Goal: Task Accomplishment & Management: Use online tool/utility

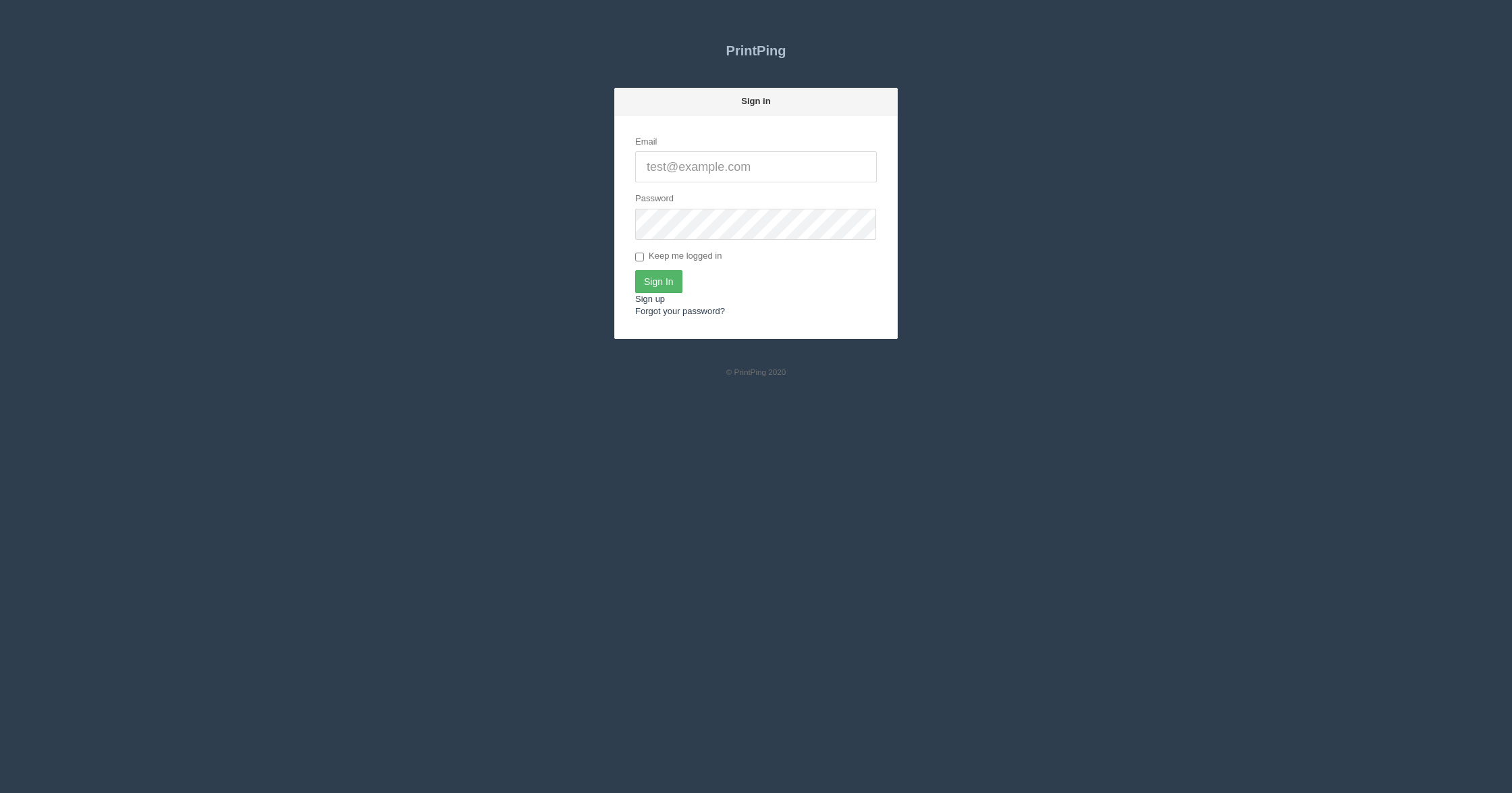
type input "[EMAIL_ADDRESS][DOMAIN_NAME]"
click at [675, 285] on input "Sign In" at bounding box center [659, 281] width 47 height 23
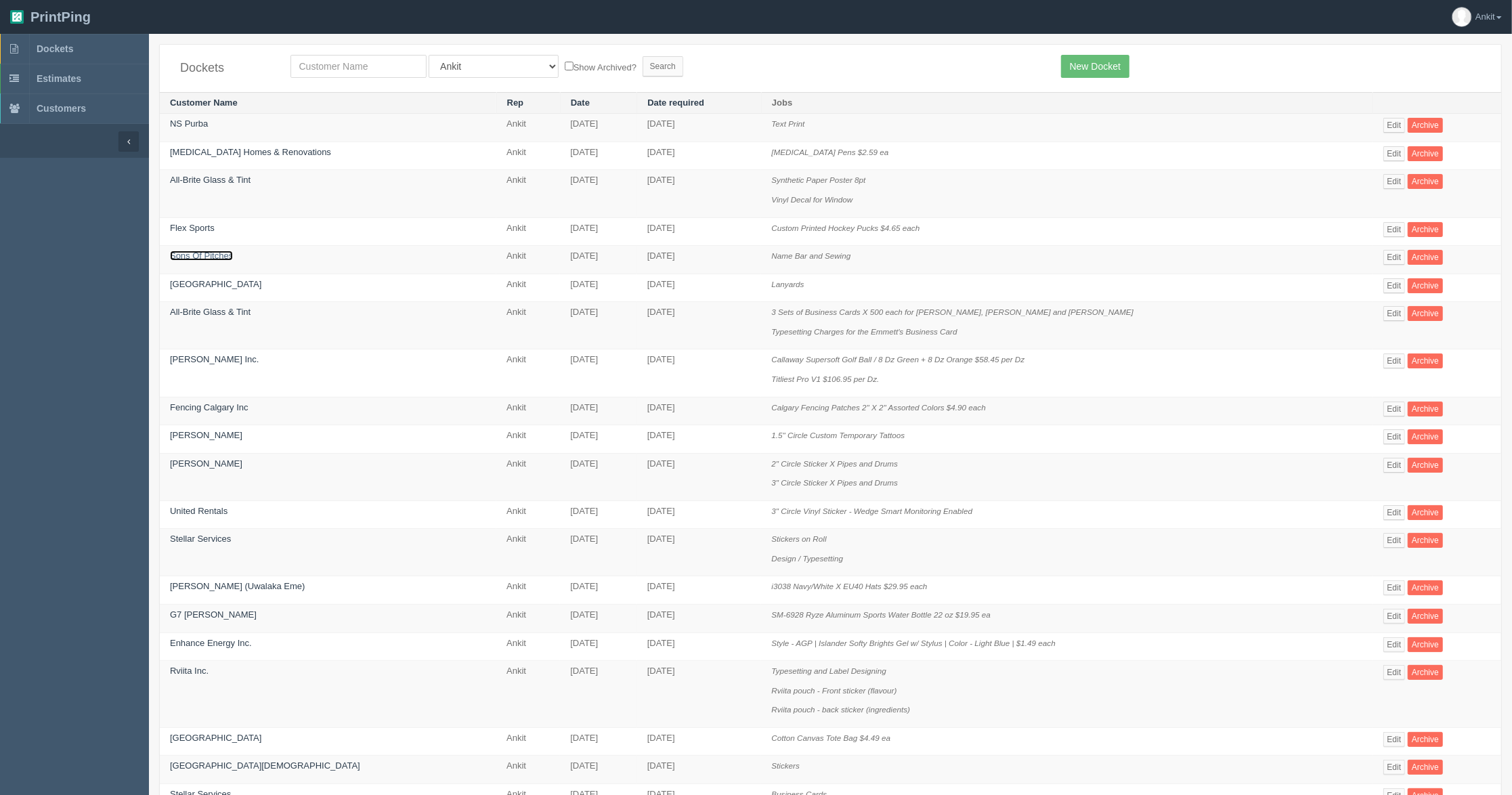
click at [214, 260] on link "Sons Of Pitches" at bounding box center [201, 255] width 63 height 10
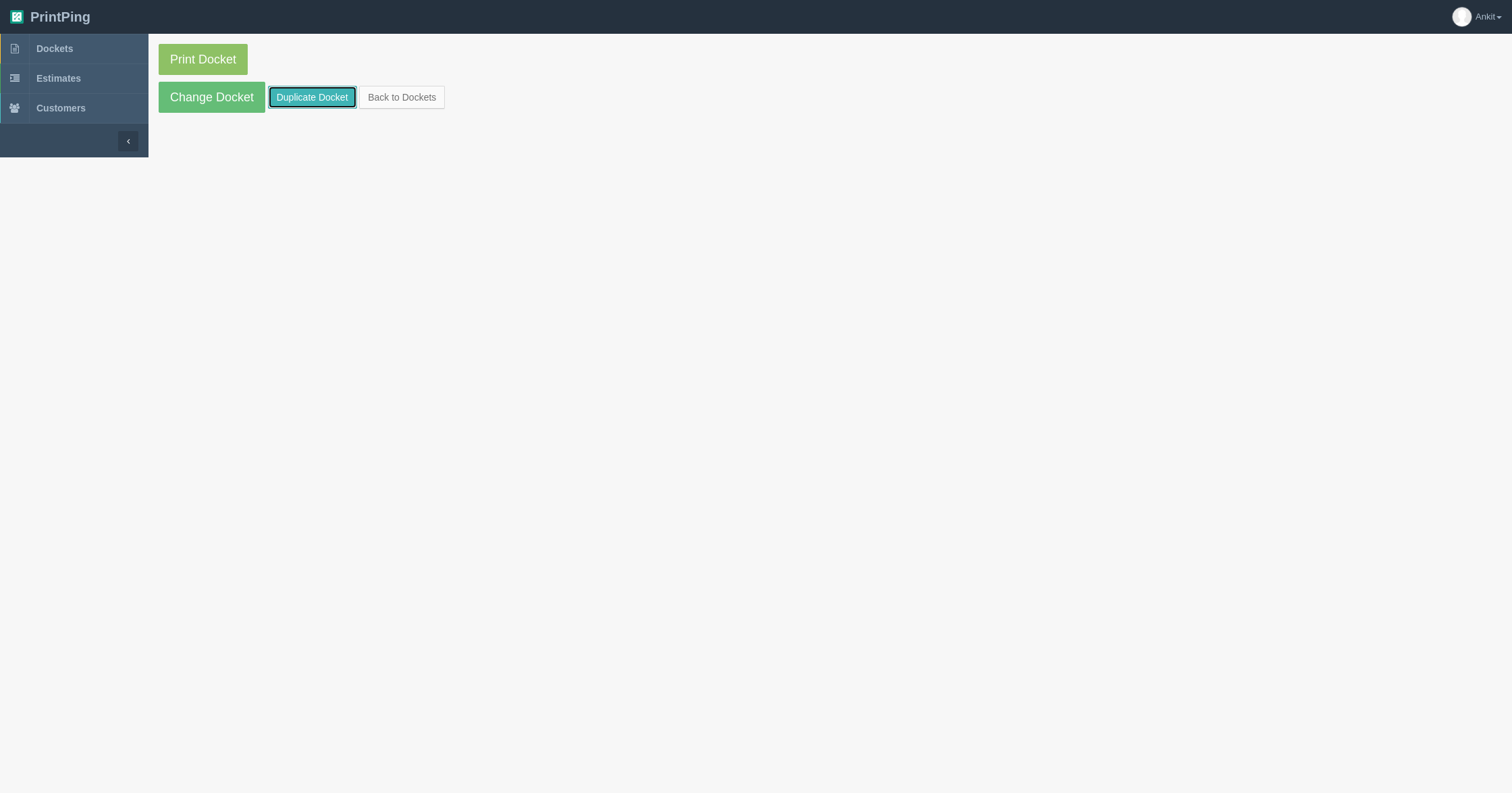
click at [295, 96] on link "Duplicate Docket" at bounding box center [313, 97] width 89 height 23
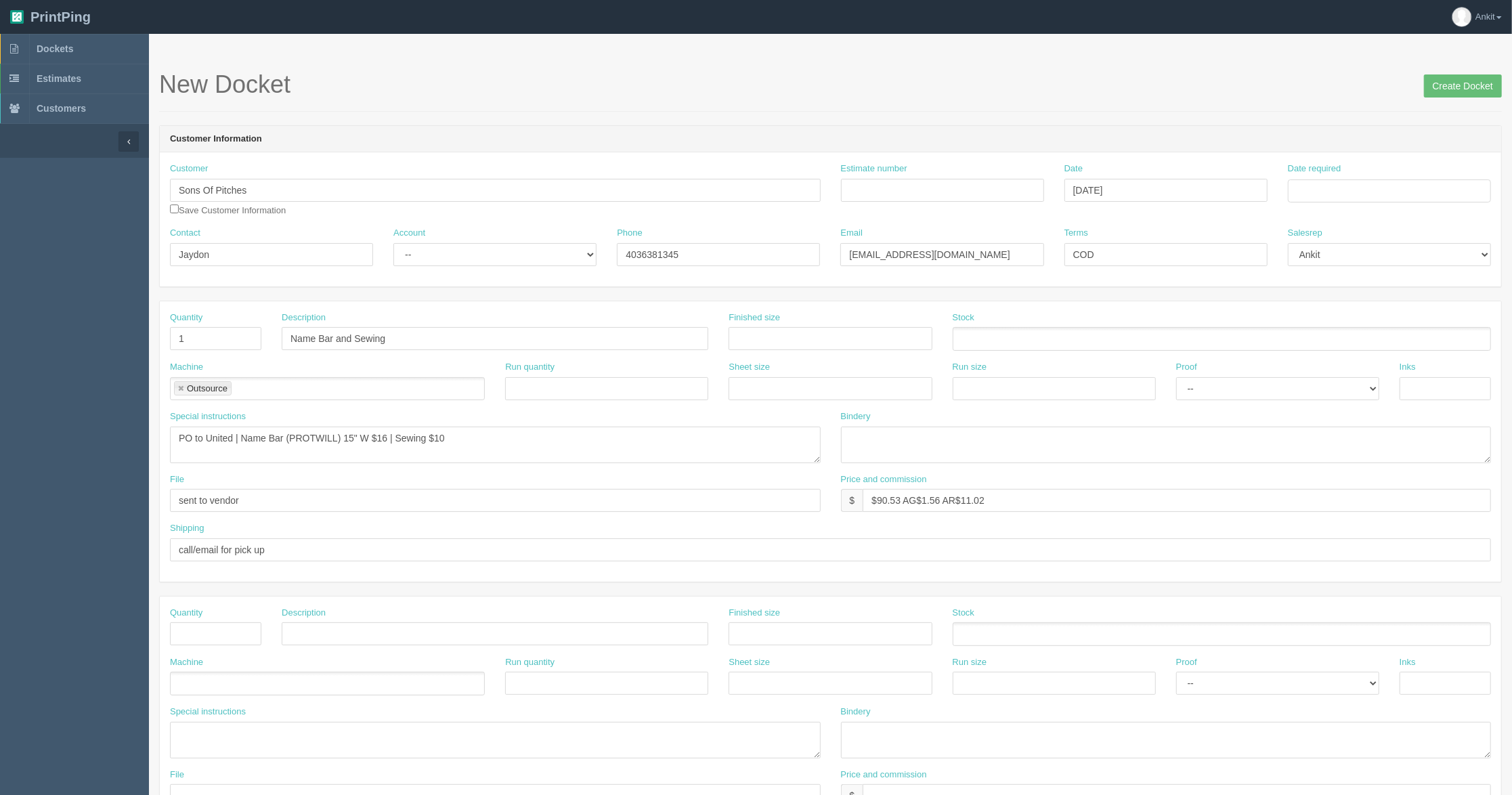
scroll to position [90, 0]
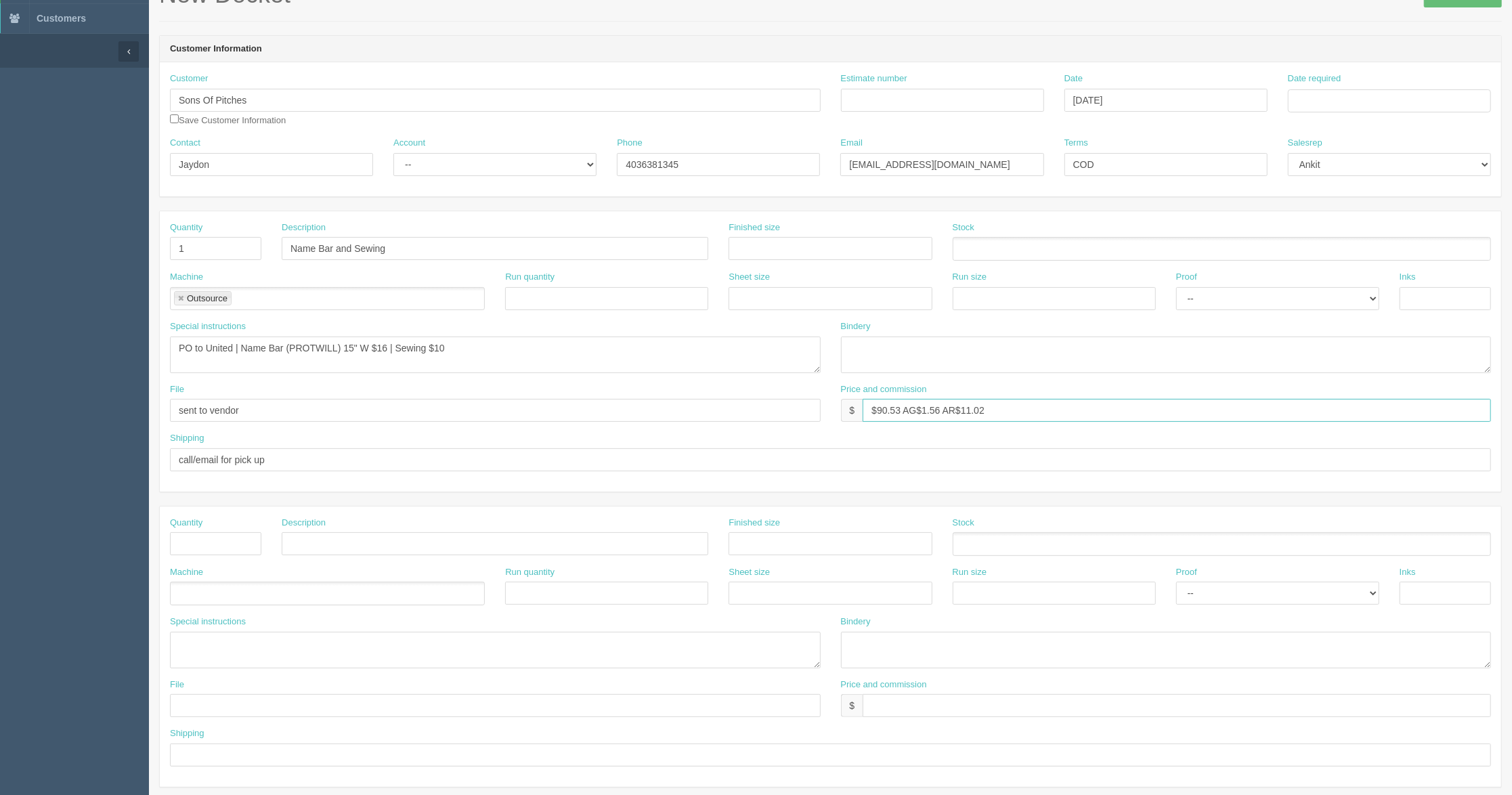
drag, startPoint x: 900, startPoint y: 410, endPoint x: 867, endPoint y: 413, distance: 33.1
click at [867, 413] on input "$90.53 AG$1.56 AR$11.02" at bounding box center [1177, 410] width 629 height 23
type input "$65.53 AG$1.56 AR$11.02"
drag, startPoint x: 310, startPoint y: 355, endPoint x: 331, endPoint y: 350, distance: 21.6
click at [310, 355] on textarea "PO to United | Name Bar (PROTWILL) 15" W $16 | Sewing $10" at bounding box center [495, 354] width 651 height 36
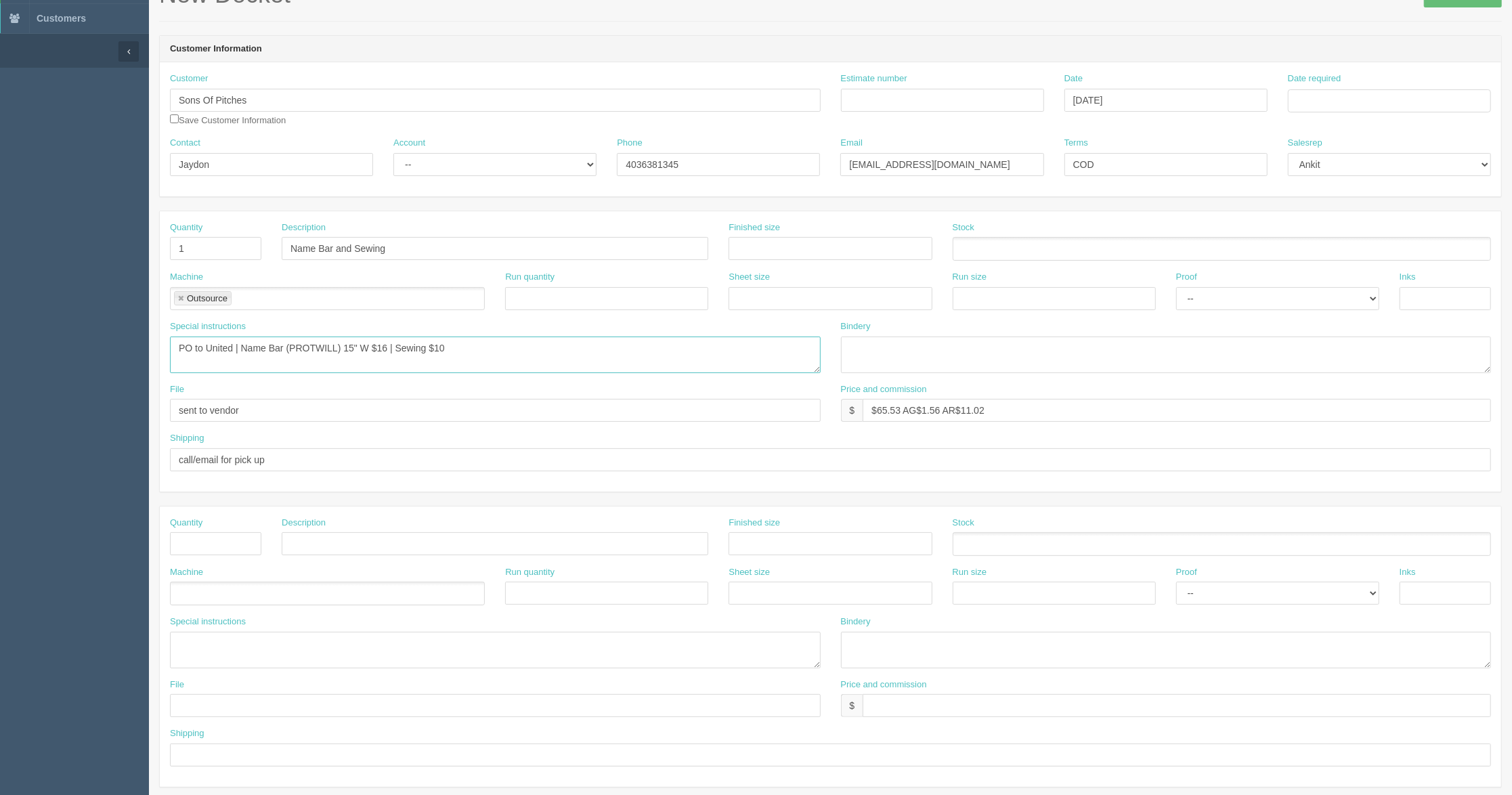
drag, startPoint x: 336, startPoint y: 346, endPoint x: 291, endPoint y: 346, distance: 45.0
click at [291, 346] on textarea "PO to United | Name Bar (PROTWILL) 15" W $16 | Sewing $10" at bounding box center [495, 354] width 651 height 36
paste textarea "BRAYBROOK"
click at [485, 342] on textarea "PO to United | Name Bar (PROTWILL) 15" W $16 | Sewing $10" at bounding box center [495, 354] width 651 height 36
click at [407, 345] on textarea "PO to United | Name Bar (PROTWILL) 15" W $16 | Sewing $10" at bounding box center [495, 354] width 651 height 36
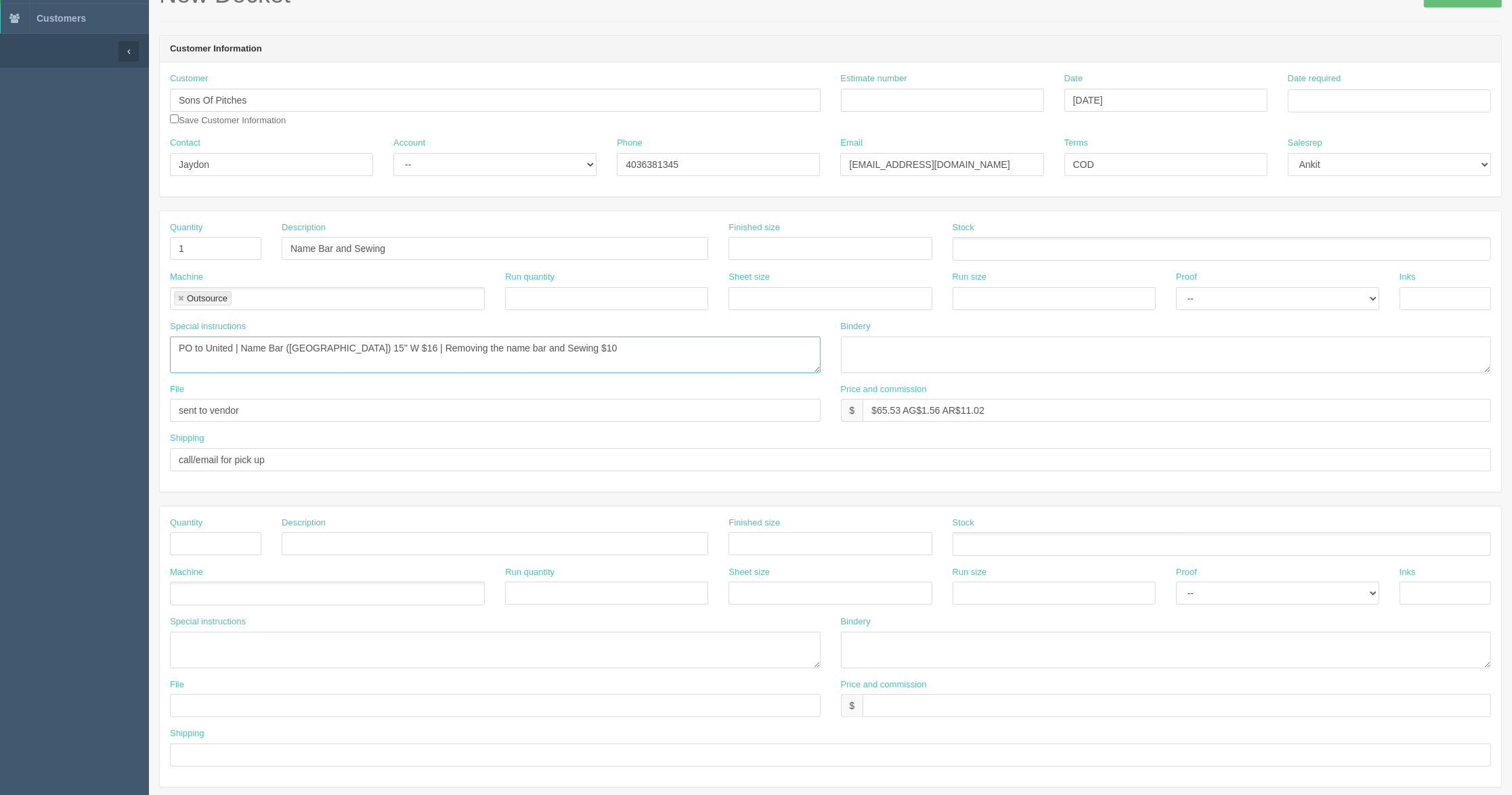
type textarea "PO to United | Name Bar (BRAYBROOK) 15" W $16 | Removing the name bar and Sewin…"
click at [176, 121] on input "checkbox" at bounding box center [174, 118] width 8 height 8
checkbox input "true"
drag, startPoint x: 426, startPoint y: 162, endPoint x: 426, endPoint y: 172, distance: 10.0
click at [426, 162] on select "-- Existing Client Allrush Client Rep Client" at bounding box center [495, 164] width 203 height 23
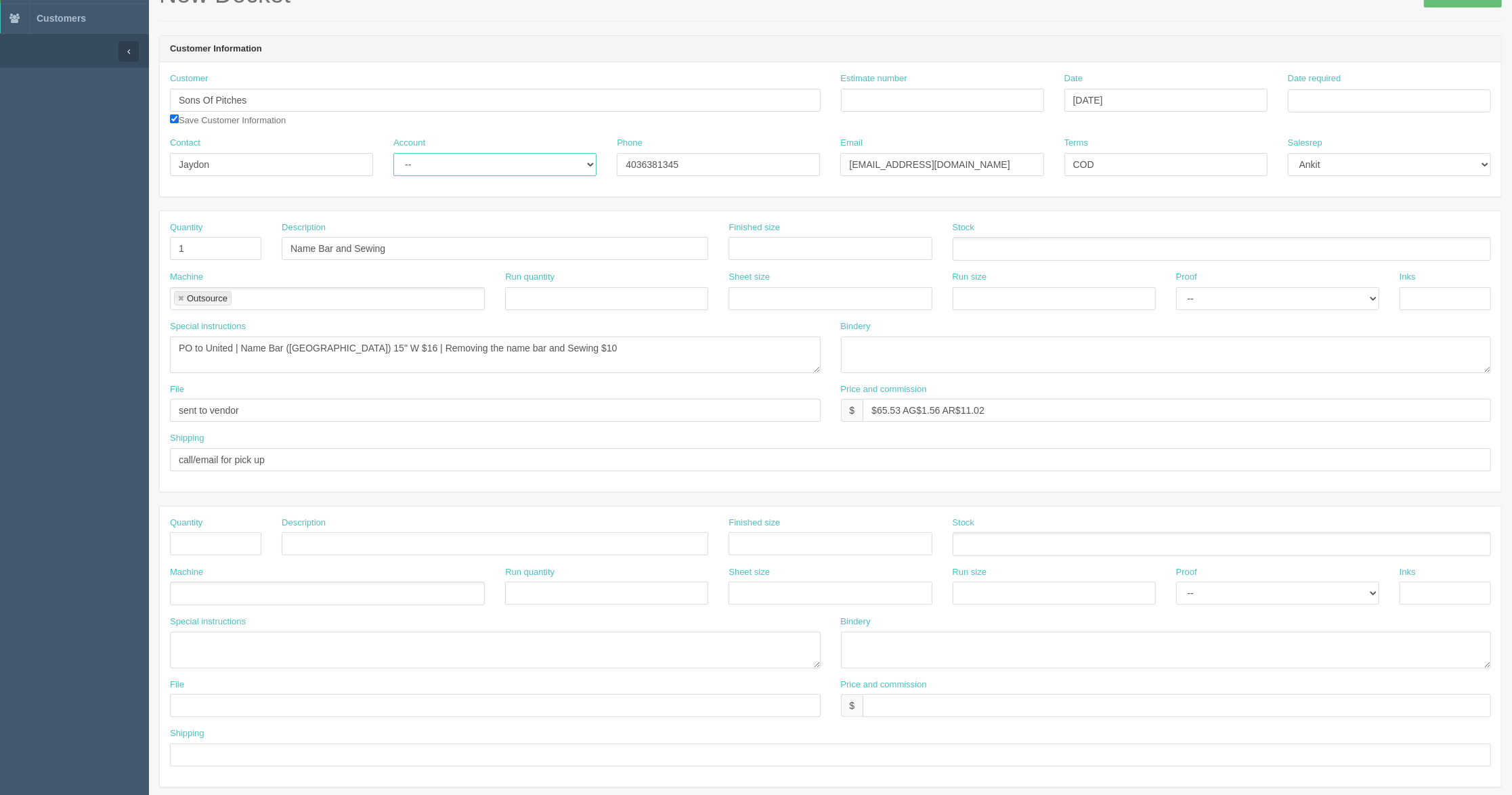
select select "Allrush Client"
click at [394, 153] on select "-- Existing Client Allrush Client Rep Client" at bounding box center [495, 164] width 203 height 23
click at [922, 106] on input "Estimate number" at bounding box center [942, 100] width 203 height 23
click at [850, 97] on input "Estimate number" at bounding box center [942, 100] width 203 height 23
type input "7007"
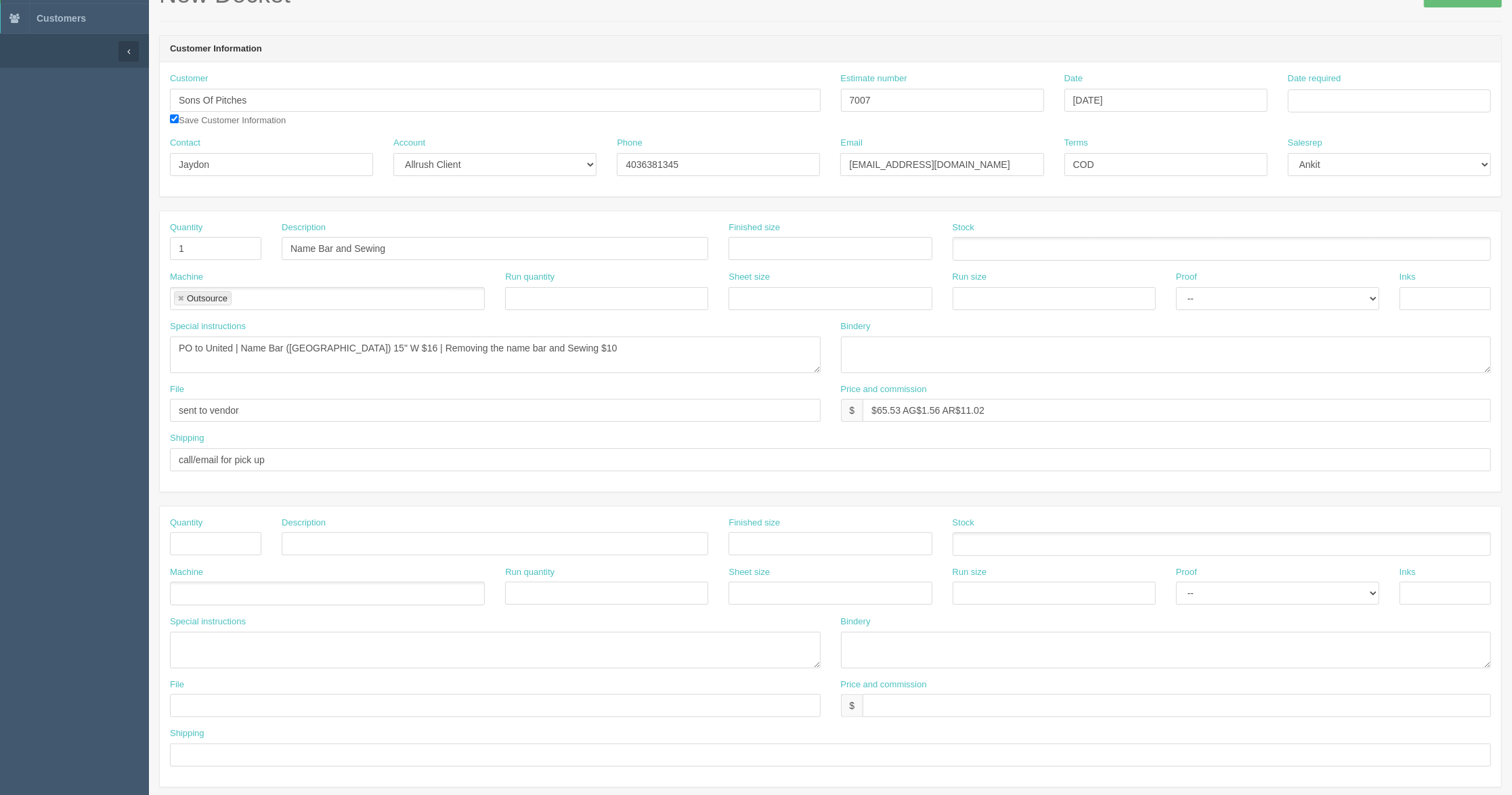
click at [915, 133] on div "Customer Sons Of Pitches Save Customer Information Estimate number 7007 Date Oc…" at bounding box center [830, 105] width 1341 height 64
click at [1318, 96] on input "Date required" at bounding box center [1389, 101] width 203 height 23
click at [1328, 137] on th "October 2025" at bounding box center [1355, 131] width 90 height 27
click at [1351, 322] on span "Oct" at bounding box center [1347, 324] width 32 height 36
click at [1392, 209] on td "17" at bounding box center [1390, 211] width 16 height 19
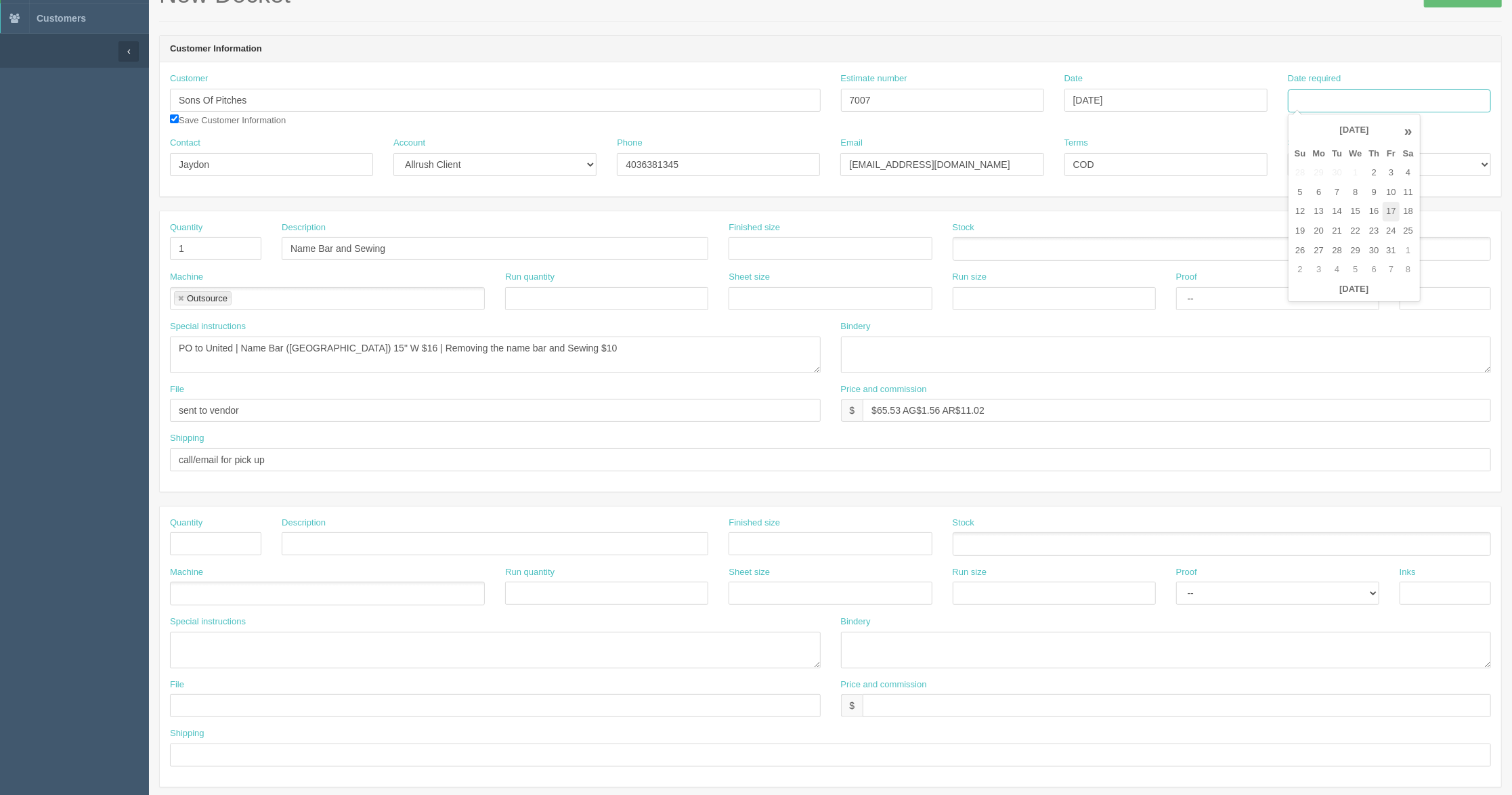
type input "October 17, 2025"
click at [1212, 137] on div "Terms COD" at bounding box center [1166, 156] width 203 height 39
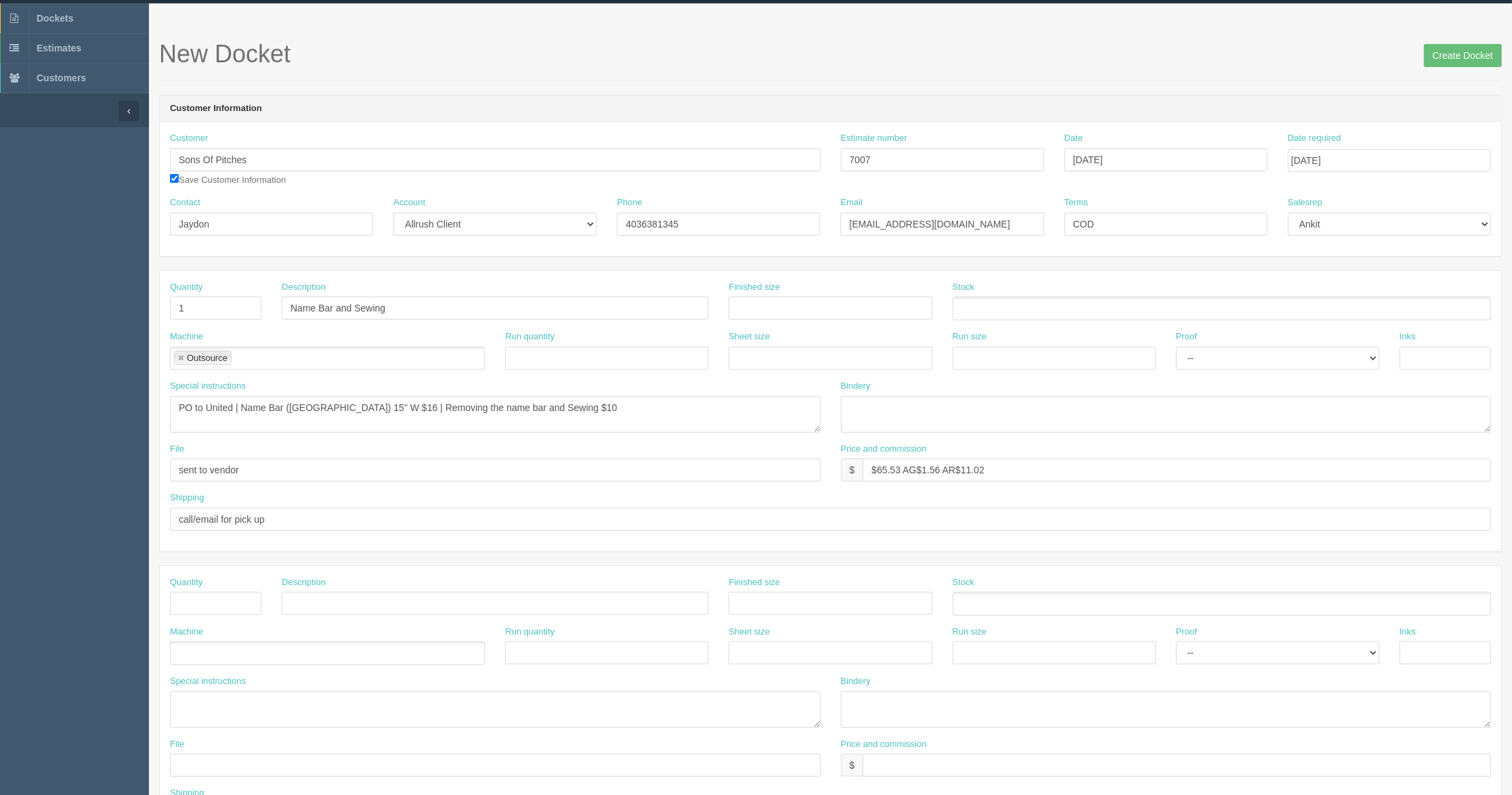
scroll to position [0, 0]
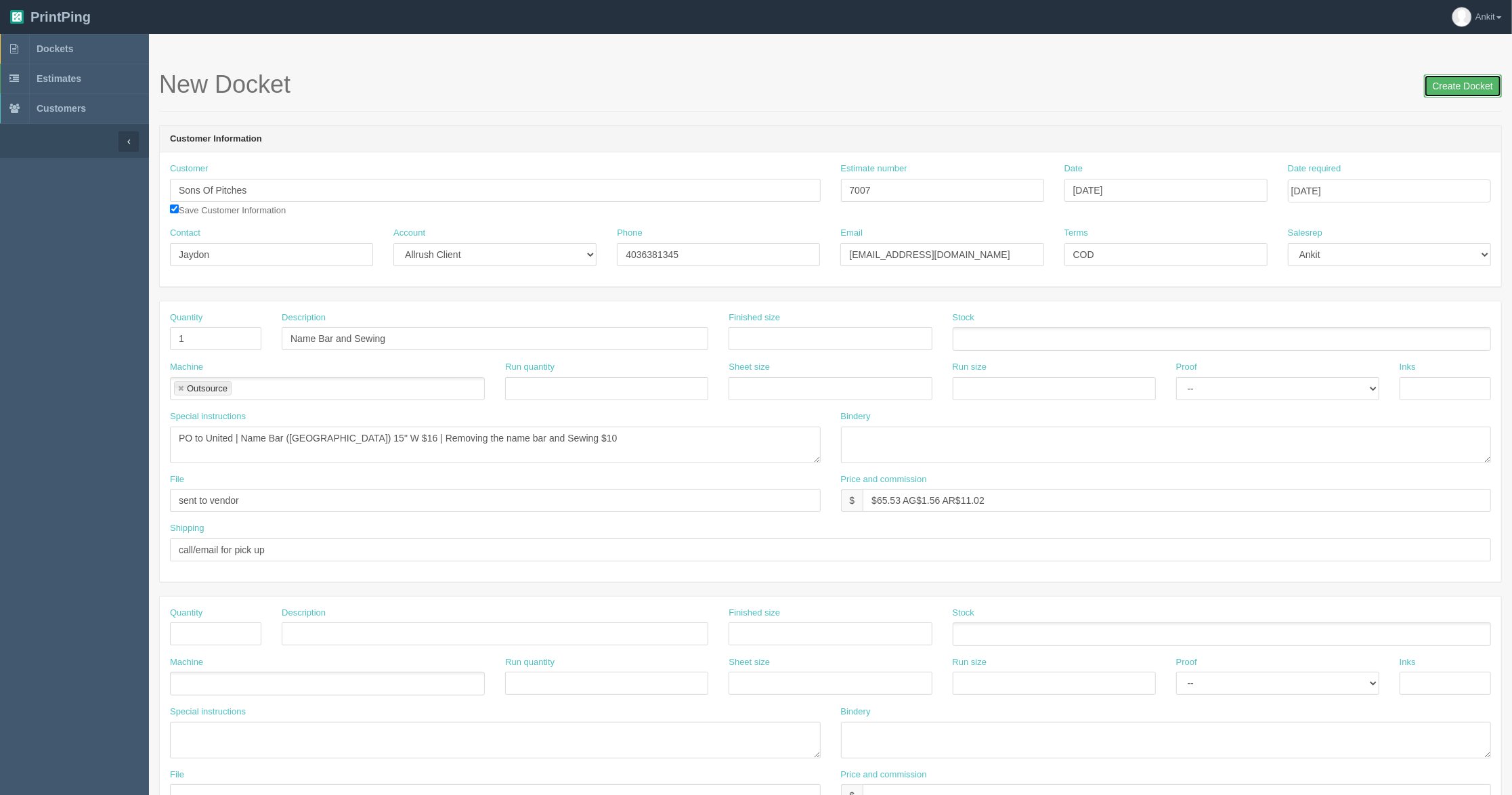
click at [1464, 79] on input "Create Docket" at bounding box center [1463, 85] width 78 height 23
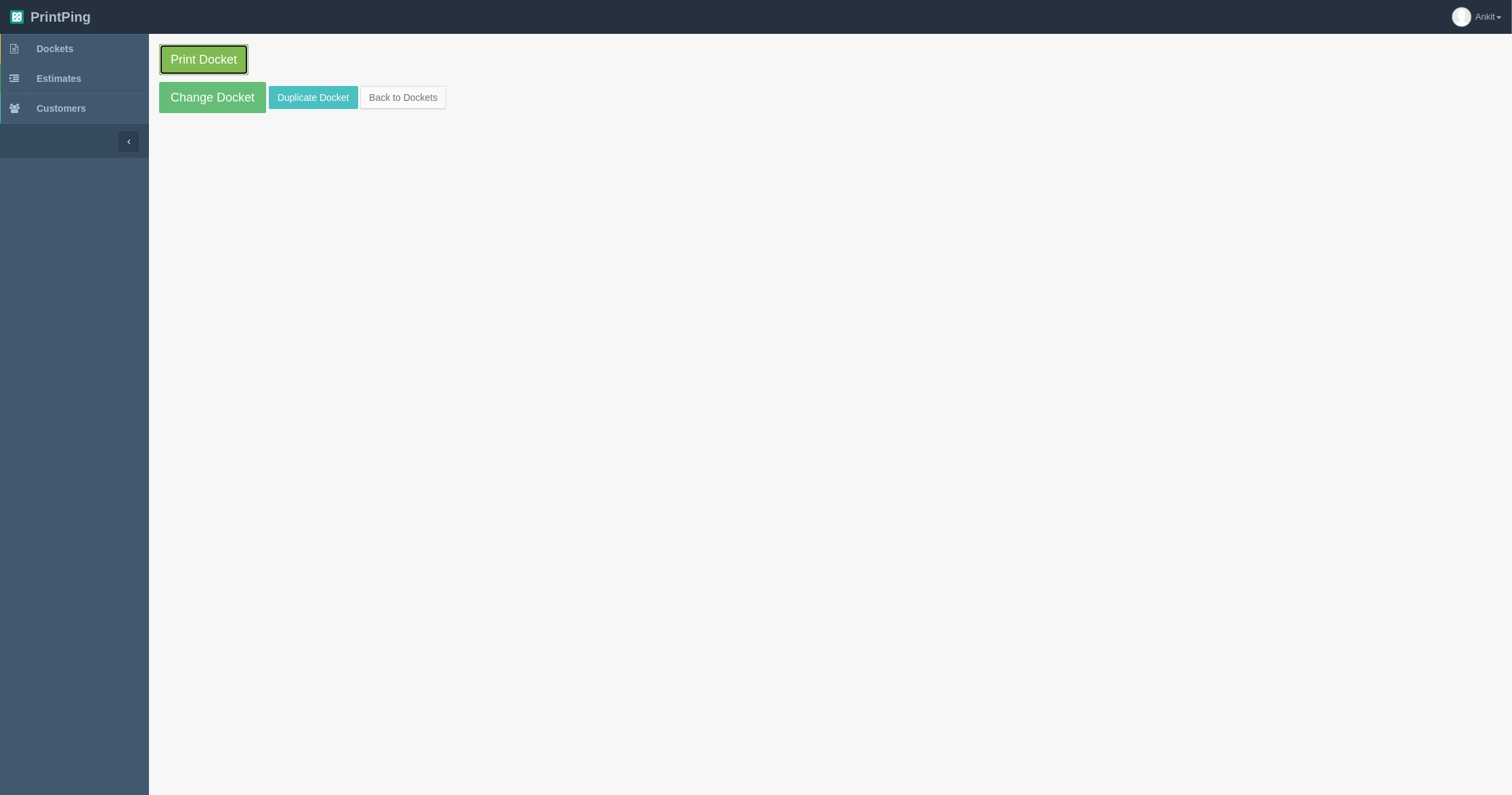
click at [227, 57] on link "Print Docket" at bounding box center [204, 59] width 90 height 31
